Goal: Information Seeking & Learning: Learn about a topic

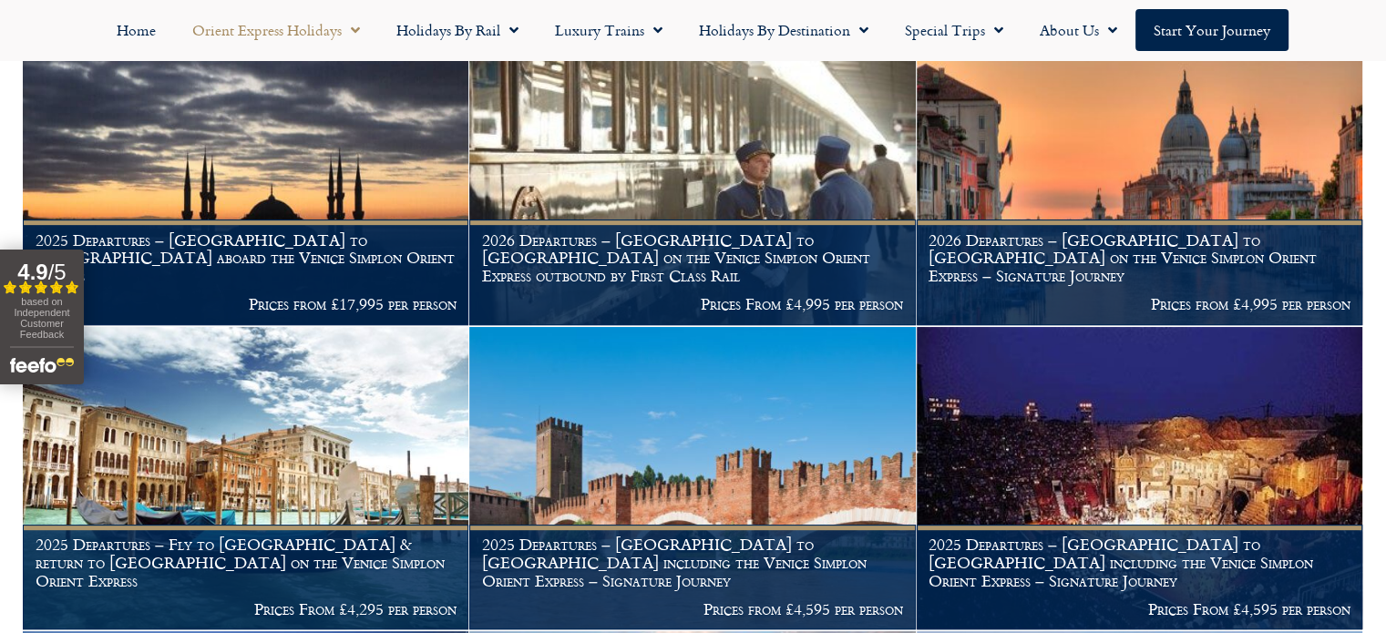
scroll to position [660, 0]
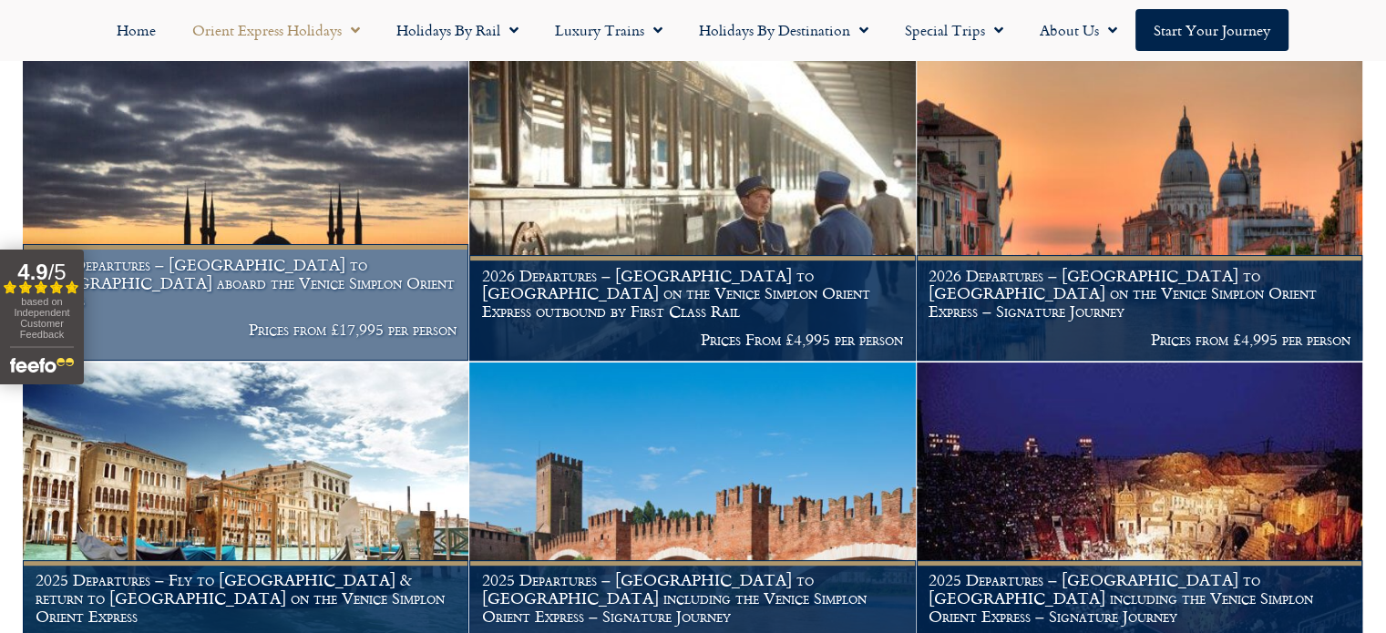
click at [219, 218] on img at bounding box center [246, 208] width 446 height 303
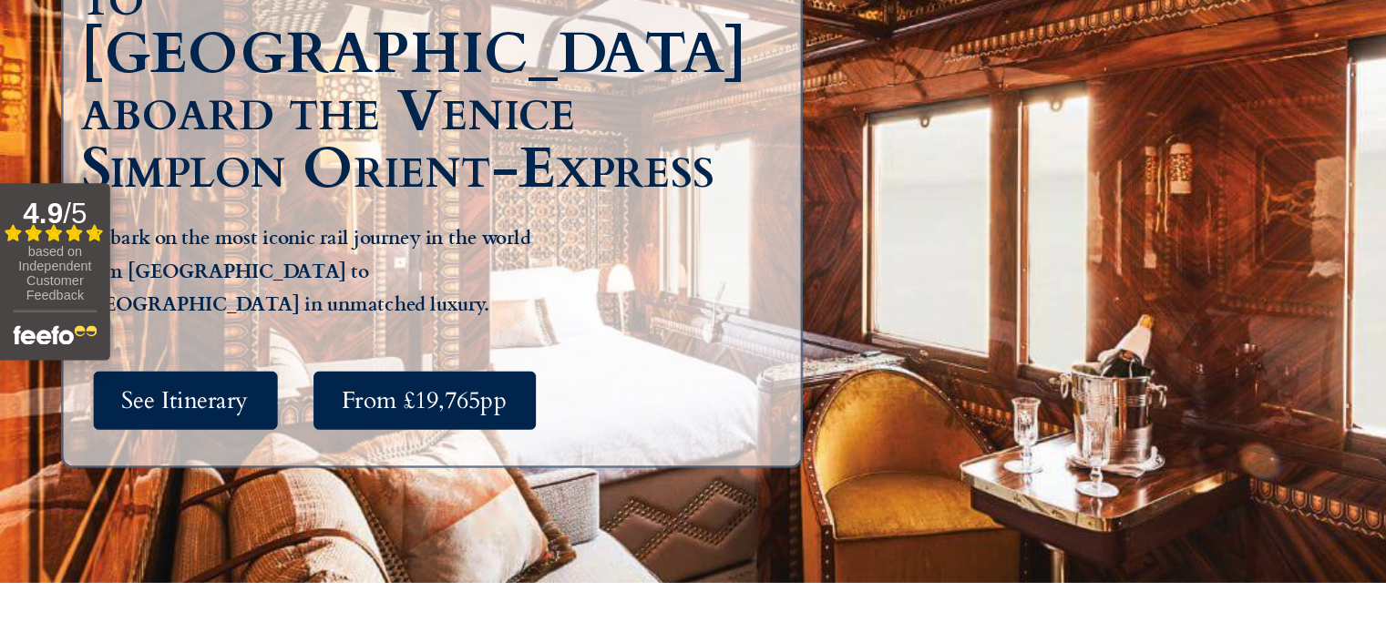
scroll to position [252, 0]
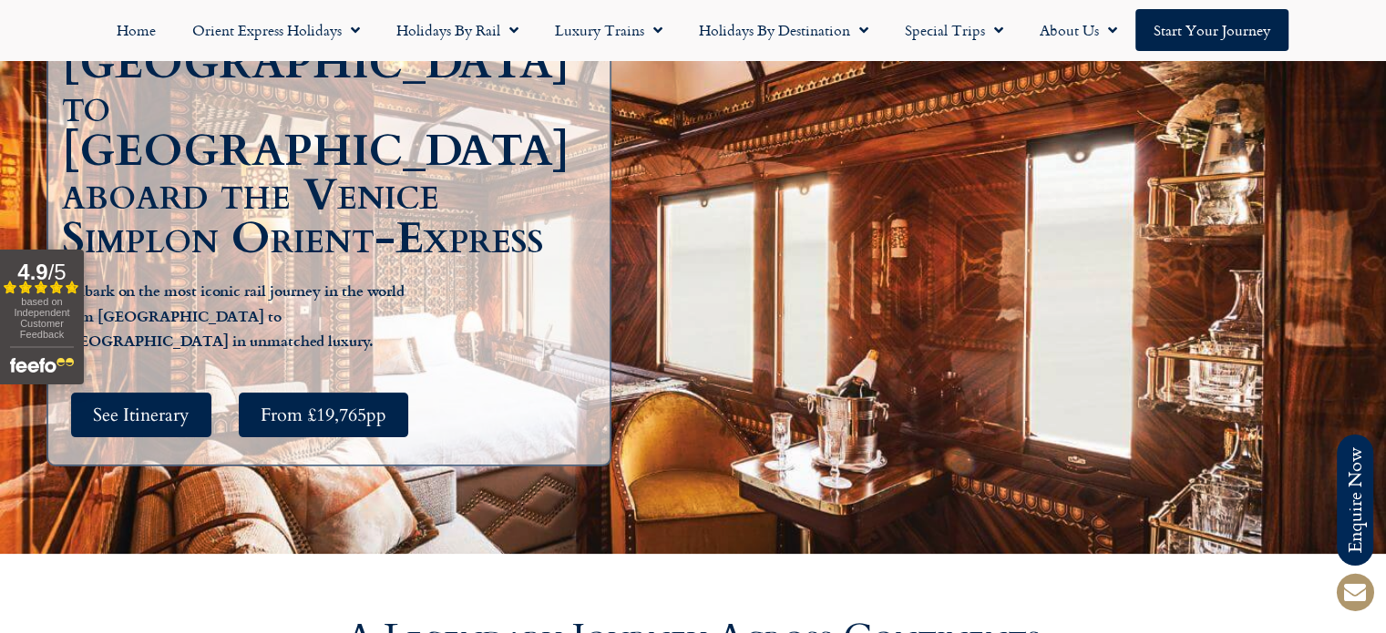
drag, startPoint x: 468, startPoint y: 367, endPoint x: 1091, endPoint y: 337, distance: 624.1
click at [1091, 337] on div "Paris to Istanbul aboard the Venice Simplon Orient-Express Embark on the most i…" at bounding box center [693, 253] width 1312 height 601
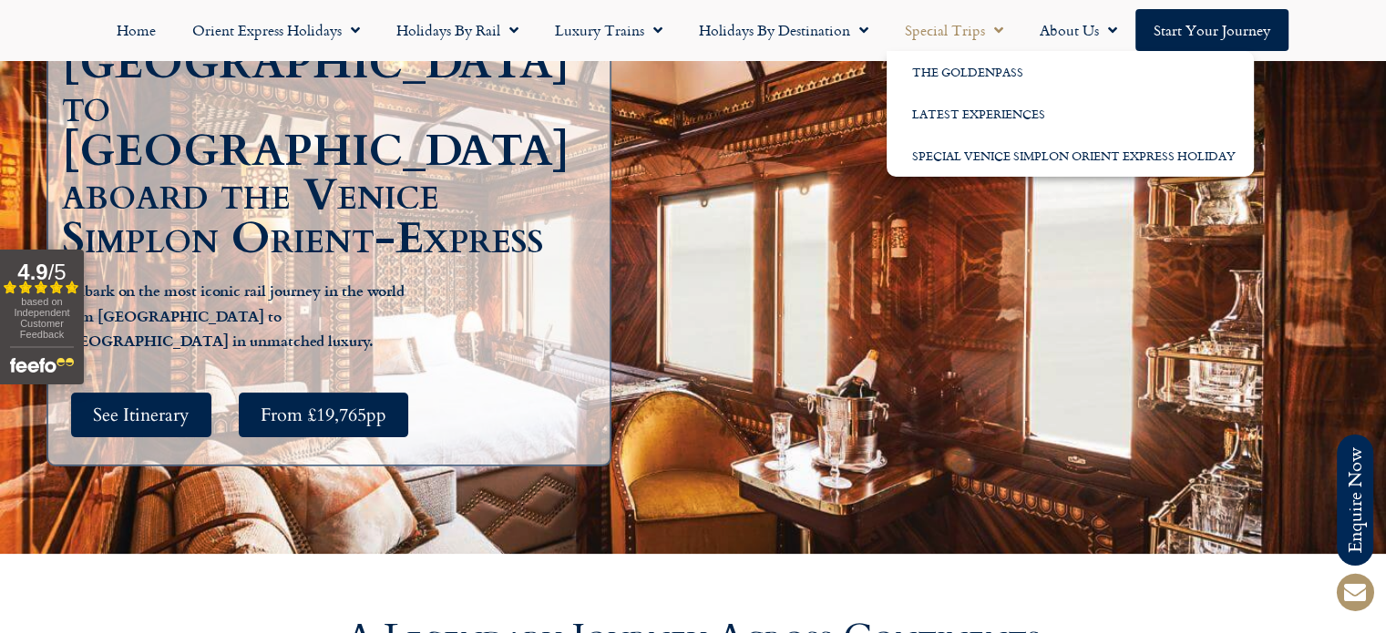
click at [955, 31] on link "Special Trips" at bounding box center [954, 30] width 135 height 42
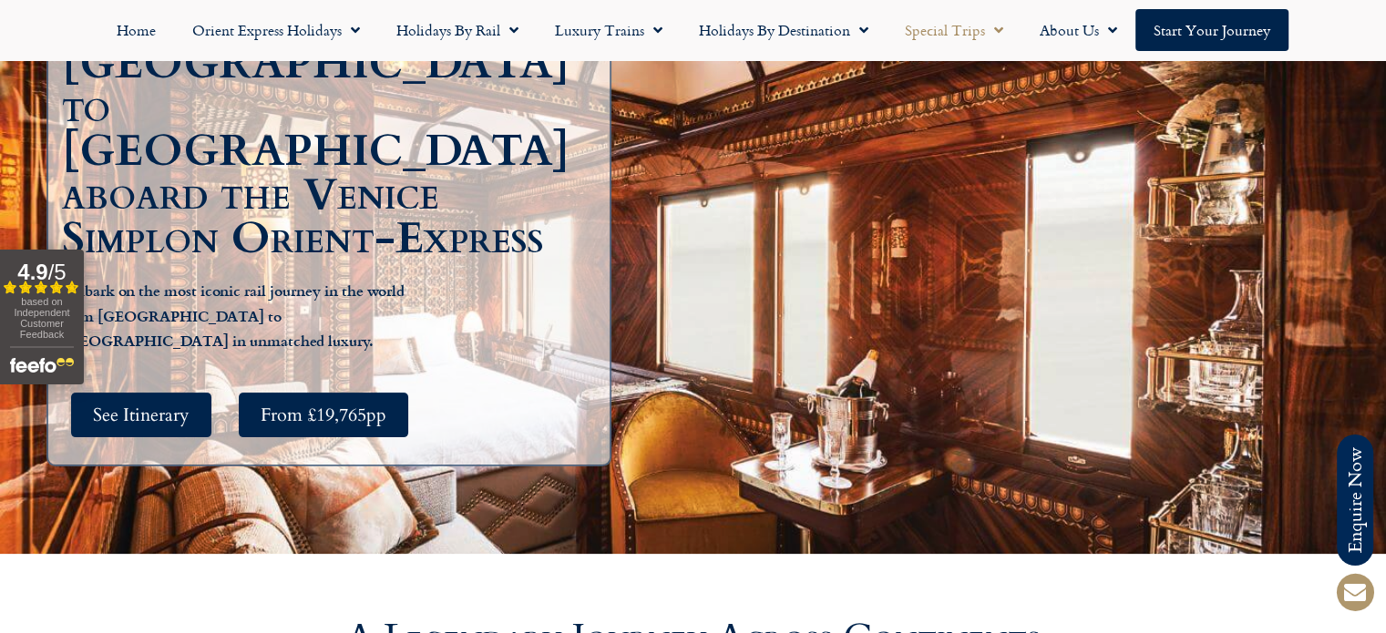
click at [955, 31] on link "Special Trips" at bounding box center [954, 30] width 135 height 42
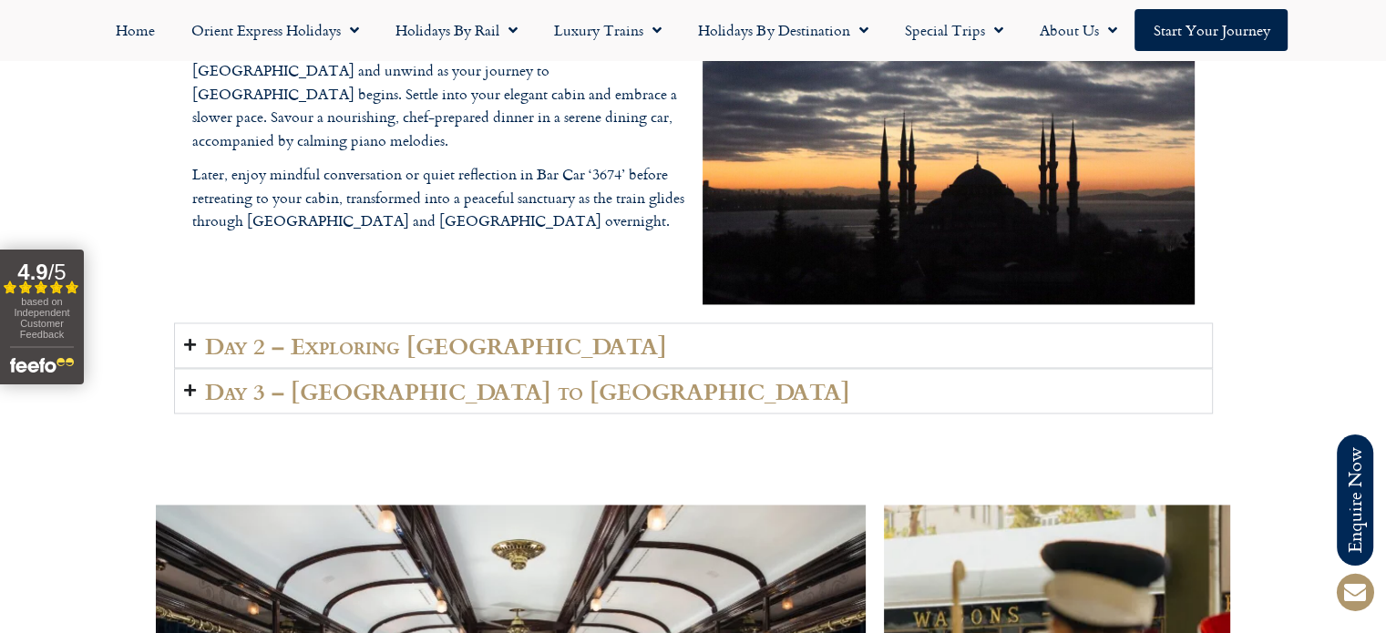
scroll to position [2727, 0]
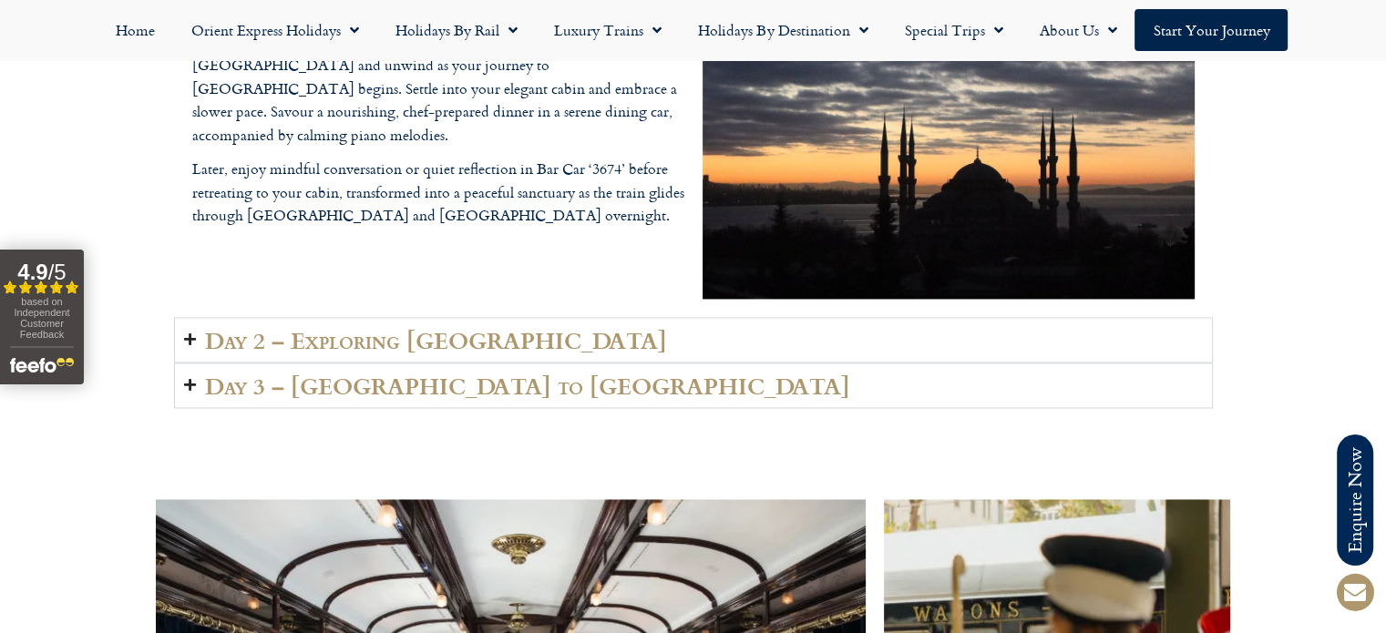
click at [186, 335] on icon "Accordion. Open links with Enter or Space, close with Escape, and navigate with…" at bounding box center [190, 340] width 12 height 14
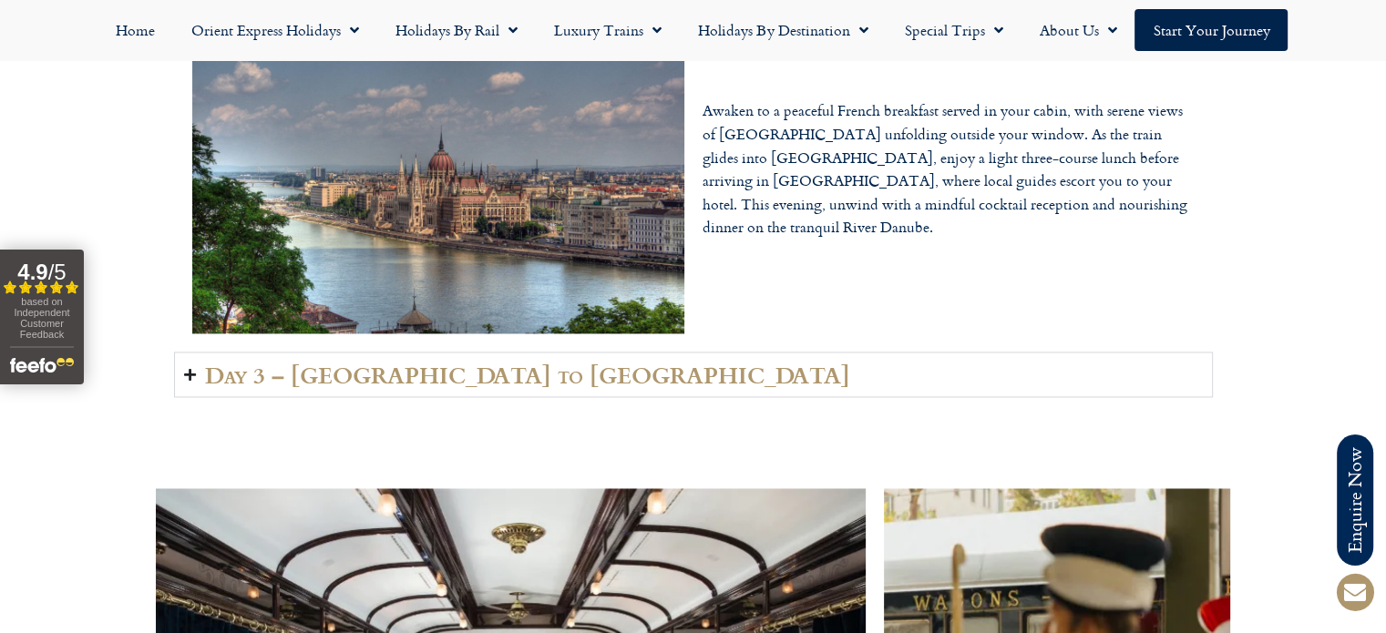
click at [184, 373] on icon "Accordion. Open links with Enter or Space, close with Escape, and navigate with…" at bounding box center [190, 375] width 12 height 14
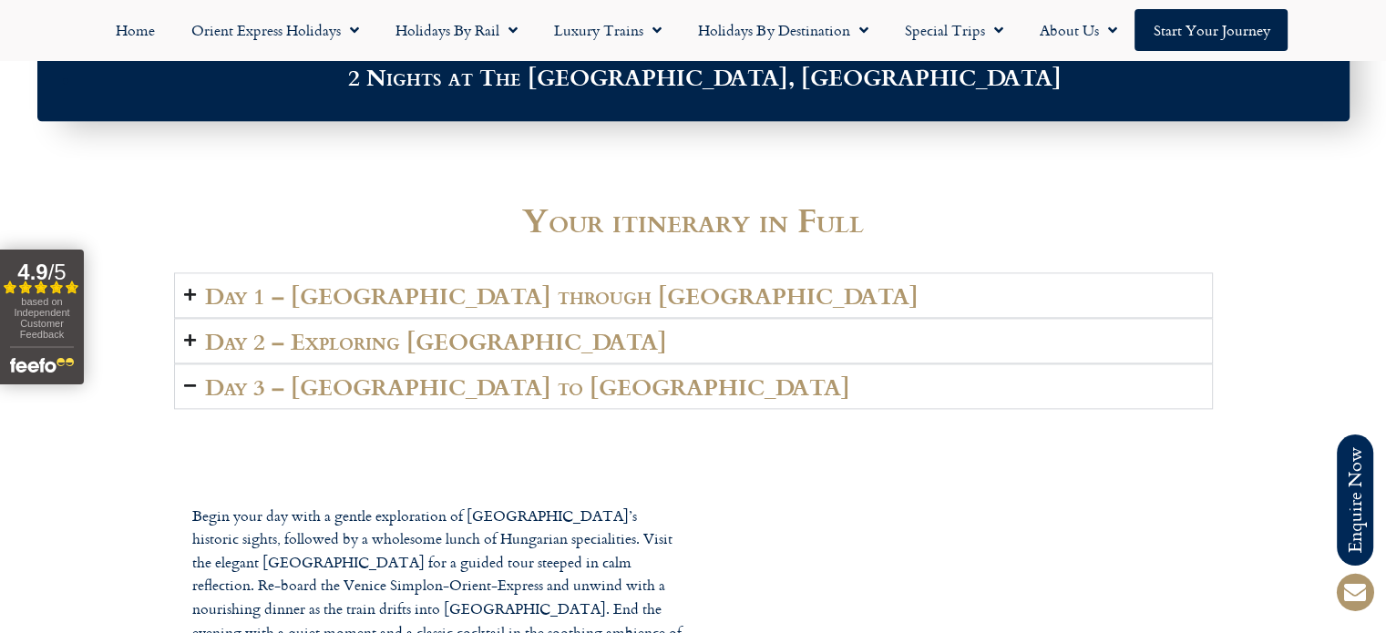
scroll to position [2368, 0]
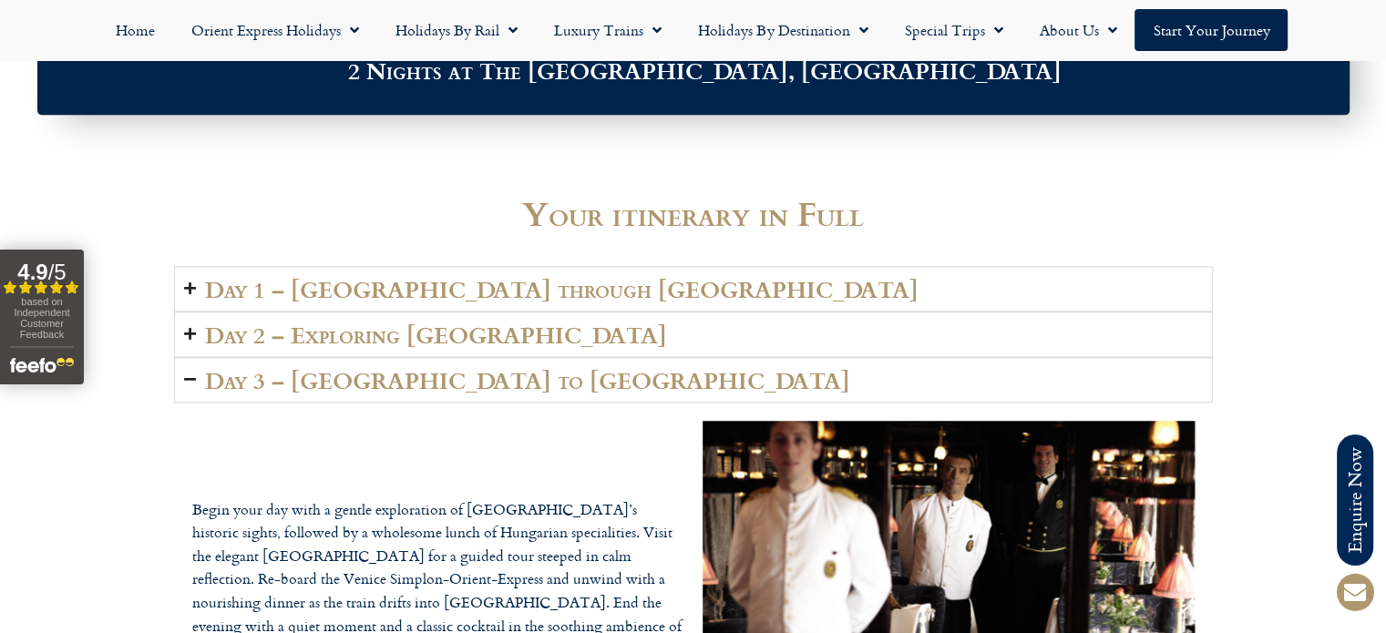
click at [189, 288] on icon "Accordion. Open links with Enter or Space, close with Escape, and navigate with…" at bounding box center [190, 289] width 12 height 14
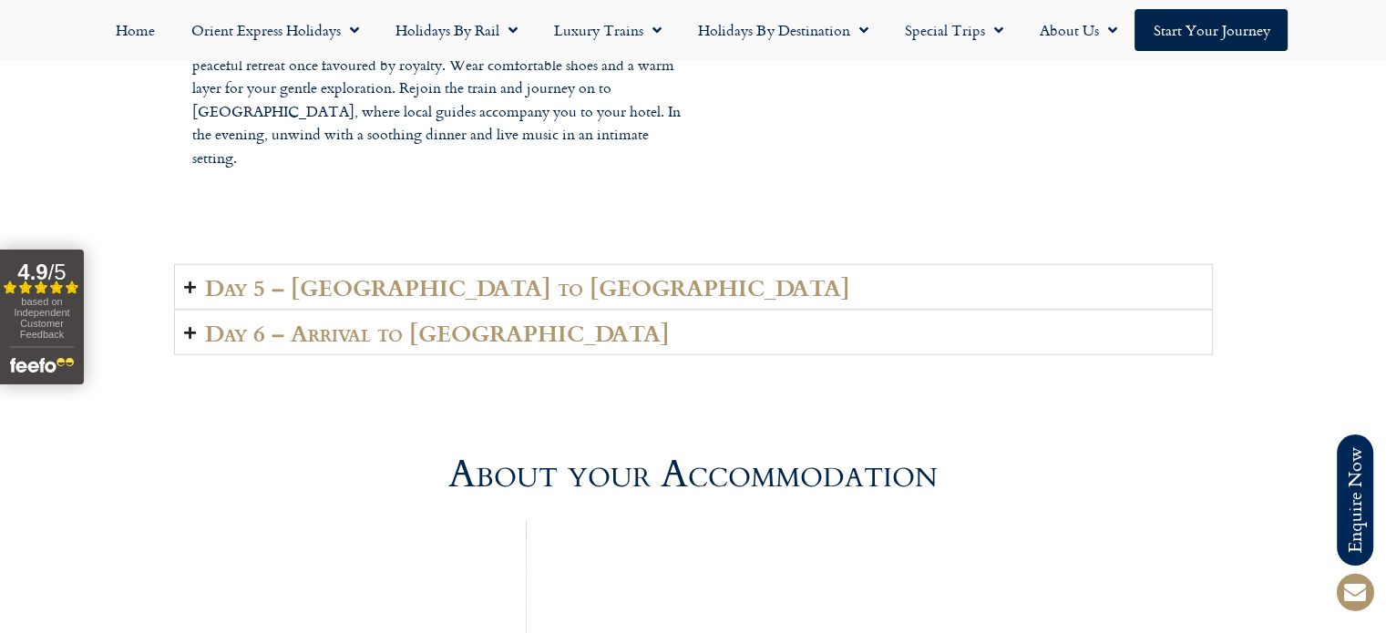
scroll to position [4330, 0]
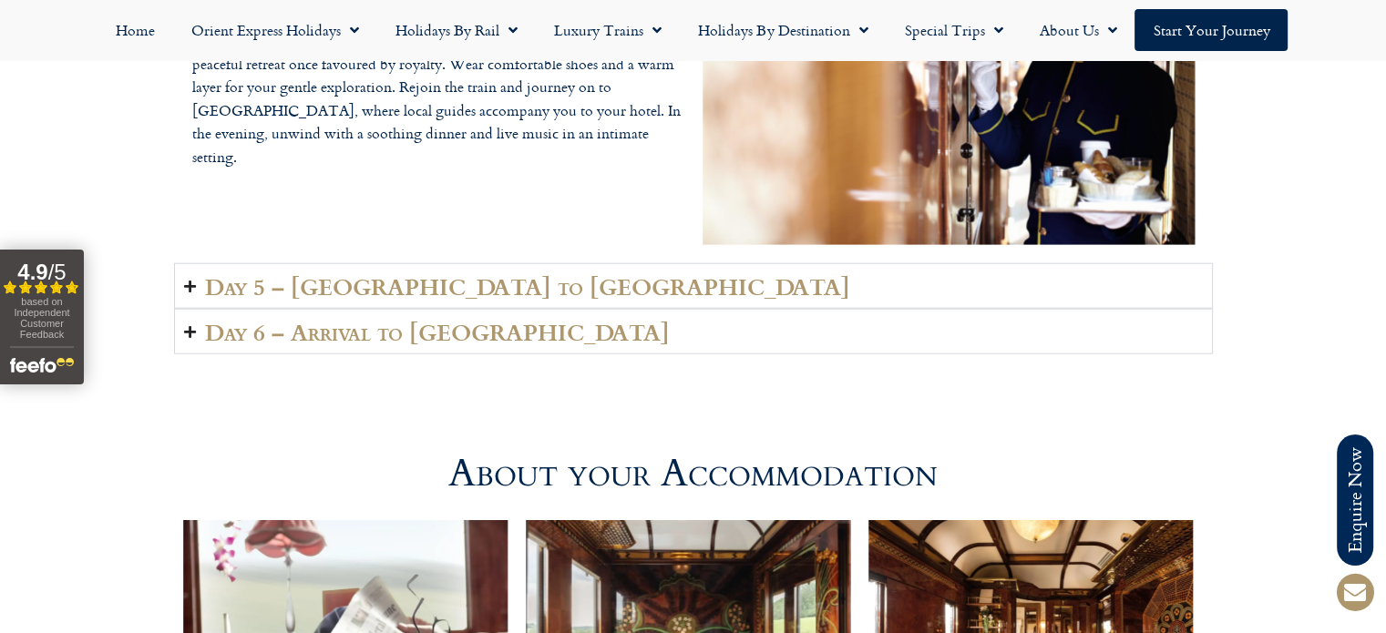
click at [192, 283] on icon "Accordion. Open links with Enter or Space, close with Escape, and navigate with…" at bounding box center [190, 287] width 12 height 14
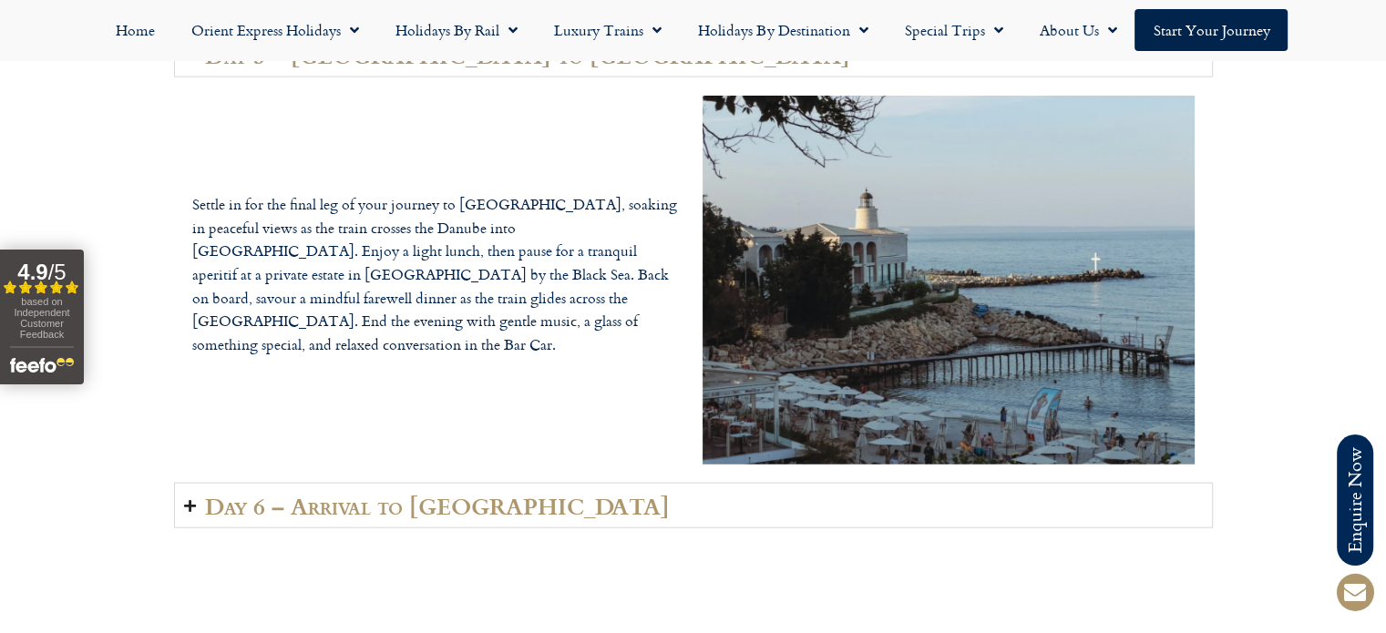
scroll to position [4182, 0]
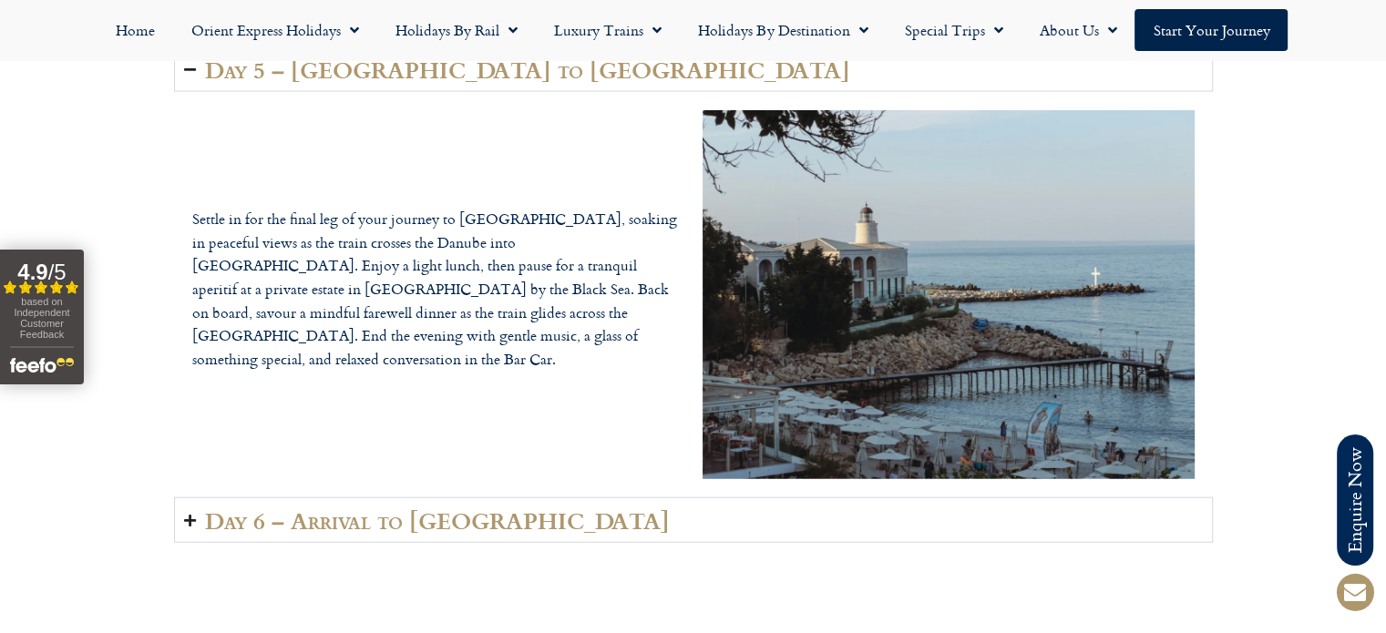
click at [193, 518] on icon "Accordion. Open links with Enter or Space, close with Escape, and navigate with…" at bounding box center [190, 521] width 12 height 14
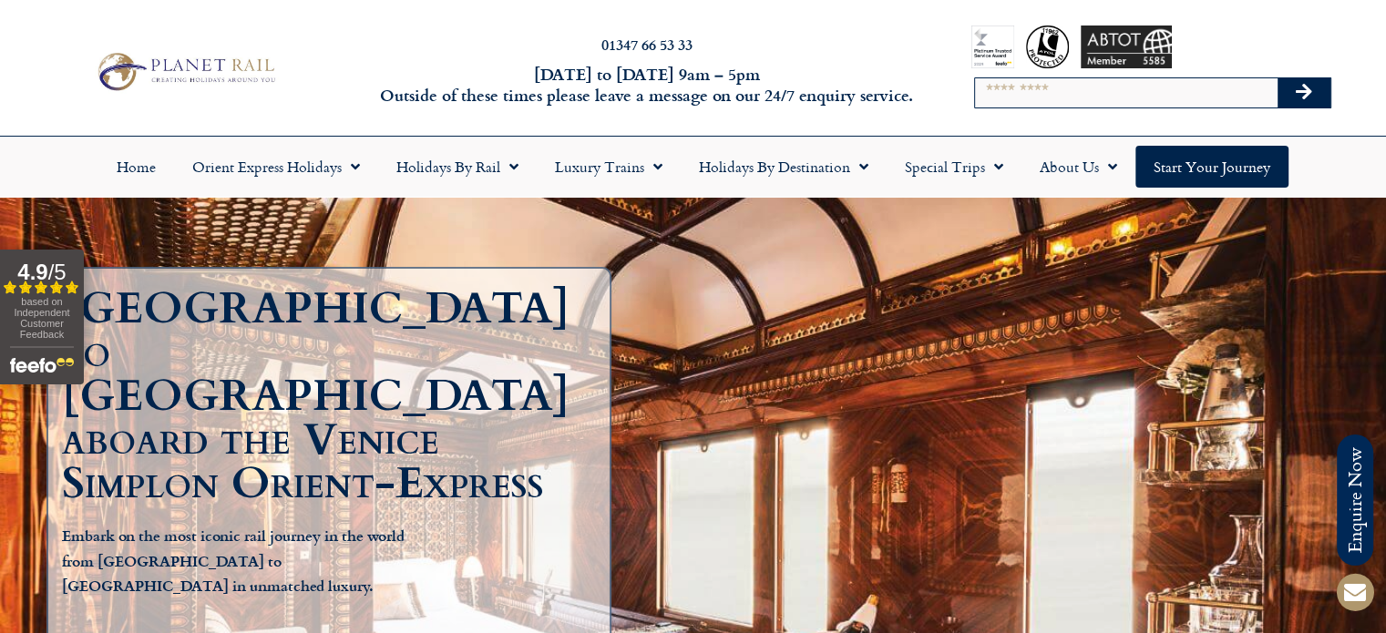
scroll to position [0, 0]
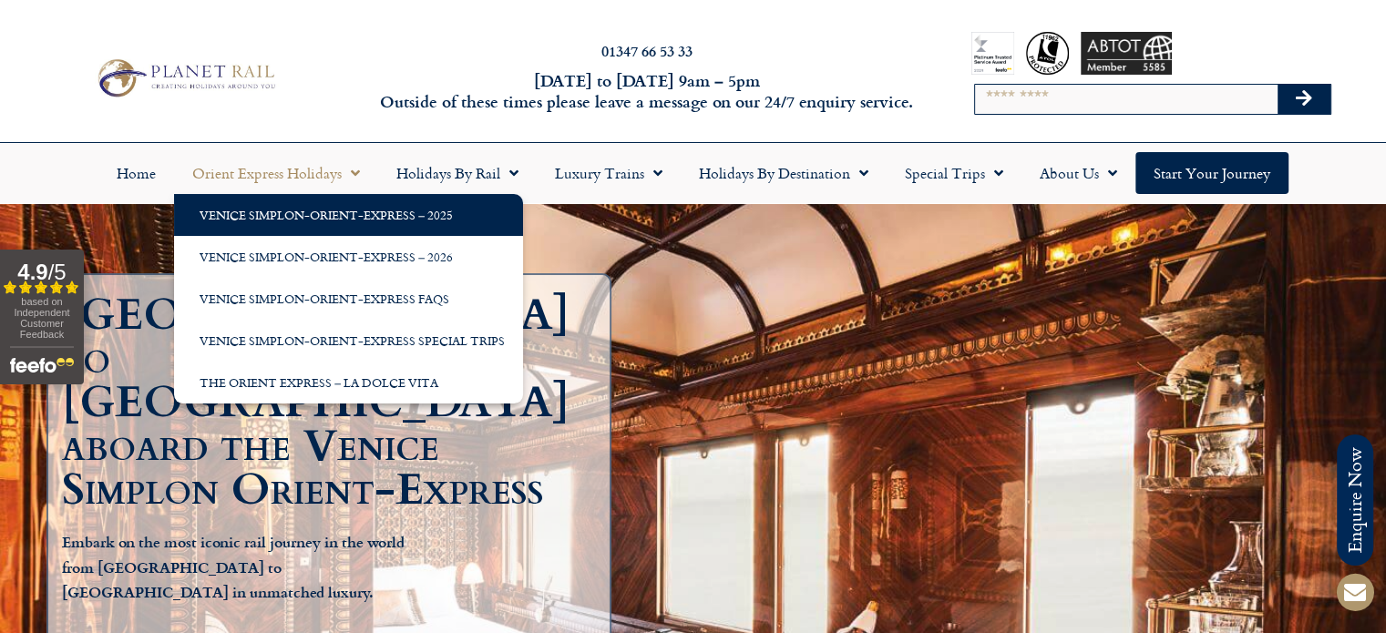
click at [284, 224] on link "Venice Simplon-Orient-Express – 2025" at bounding box center [348, 215] width 349 height 42
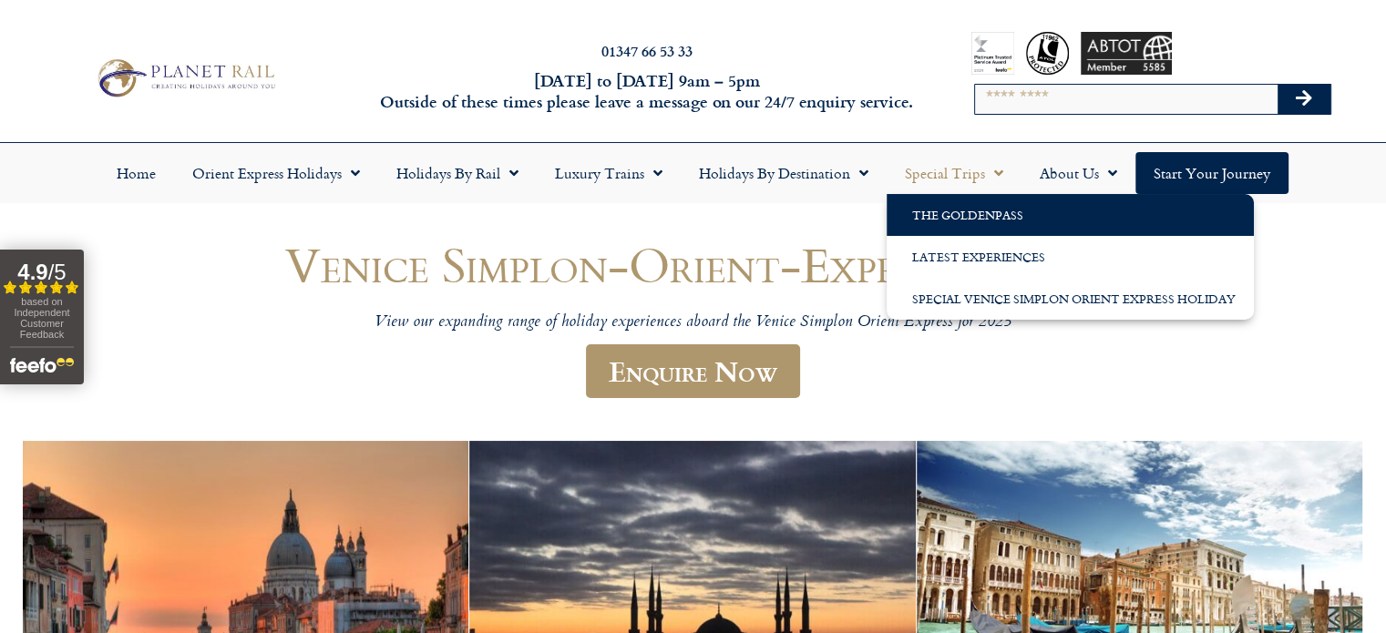
click at [981, 216] on link "The GoldenPass" at bounding box center [1070, 215] width 367 height 42
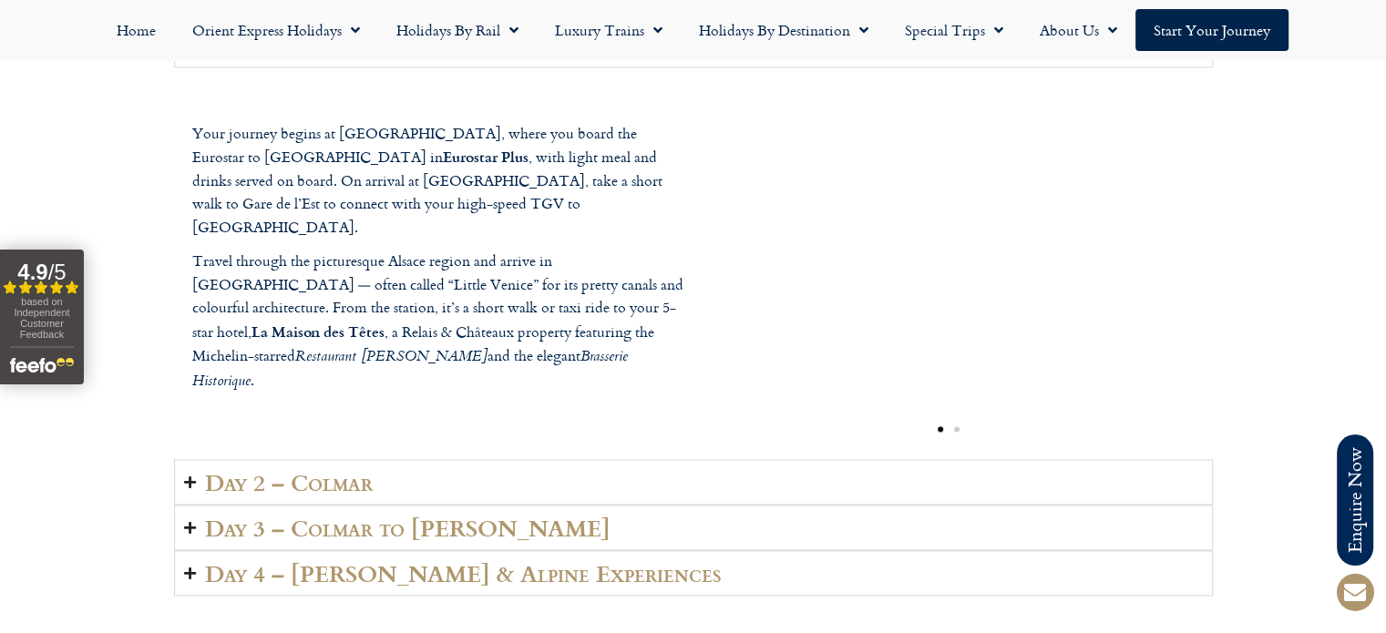
scroll to position [2574, 0]
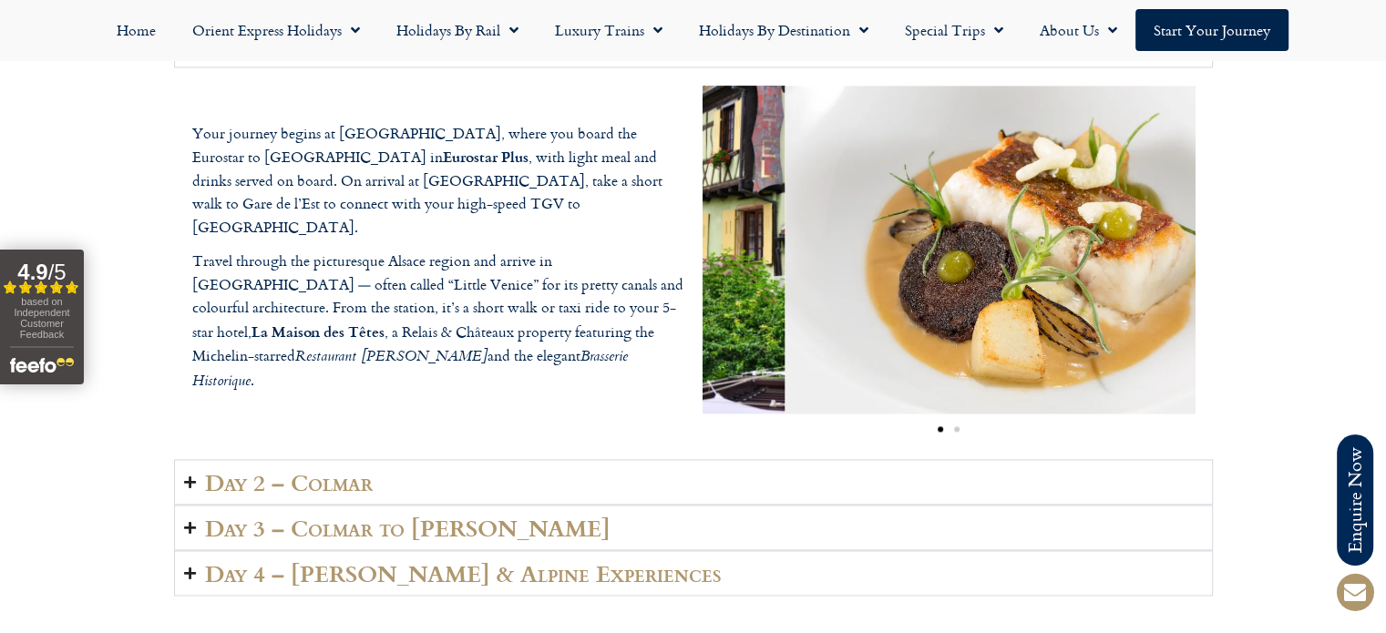
click at [602, 278] on div "Your journey begins at [GEOGRAPHIC_DATA], where you board the Eurostar to [GEOG…" at bounding box center [693, 263] width 1039 height 392
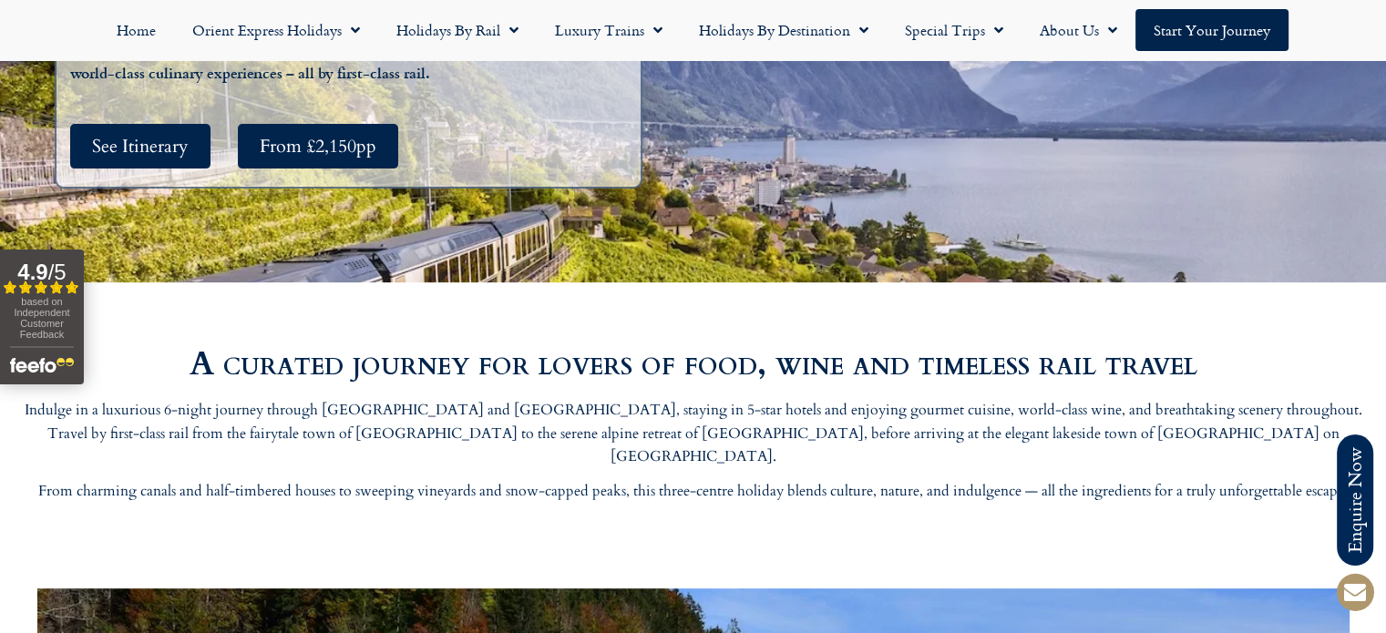
scroll to position [0, 0]
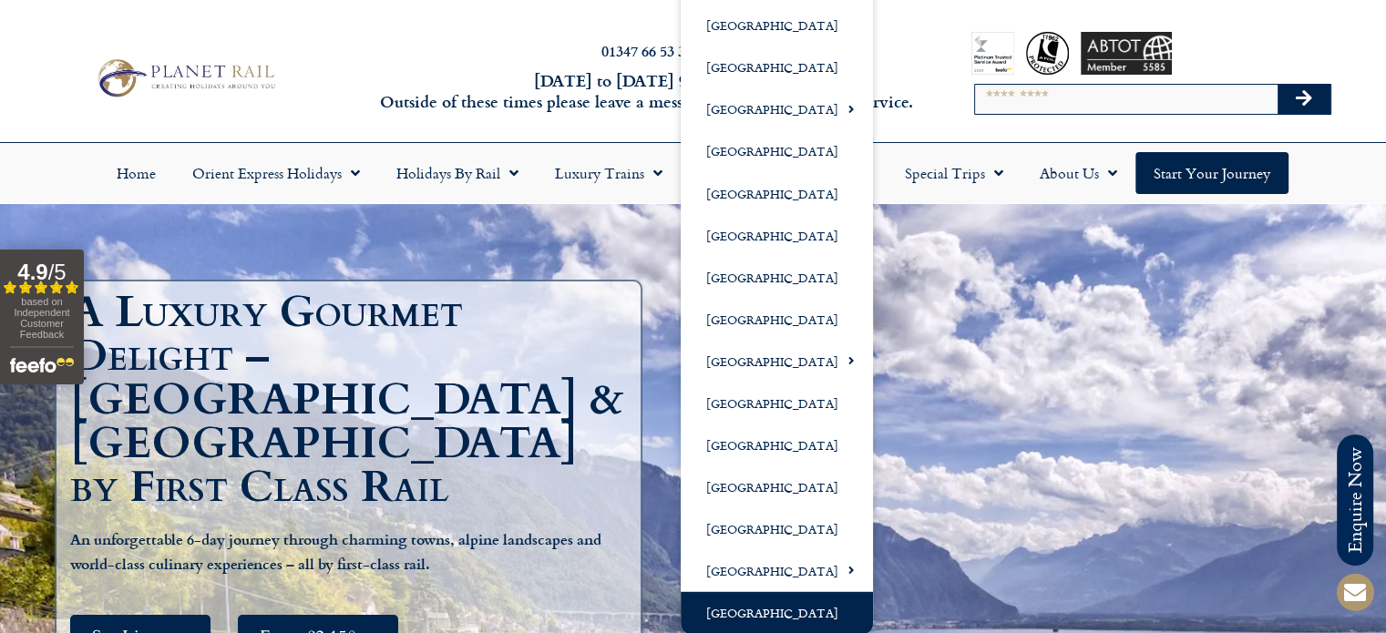
click at [755, 605] on link "[GEOGRAPHIC_DATA]" at bounding box center [777, 612] width 192 height 42
